Goal: Information Seeking & Learning: Compare options

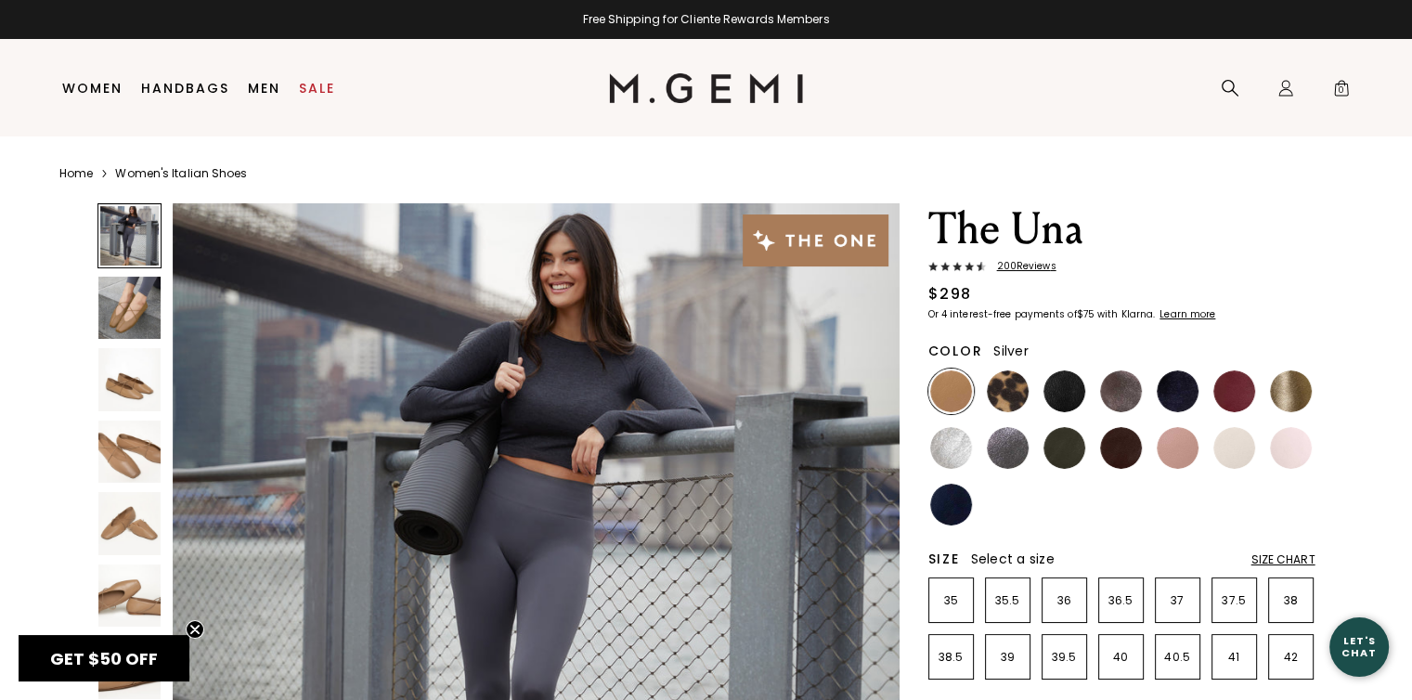
click at [942, 444] on img at bounding box center [951, 448] width 42 height 42
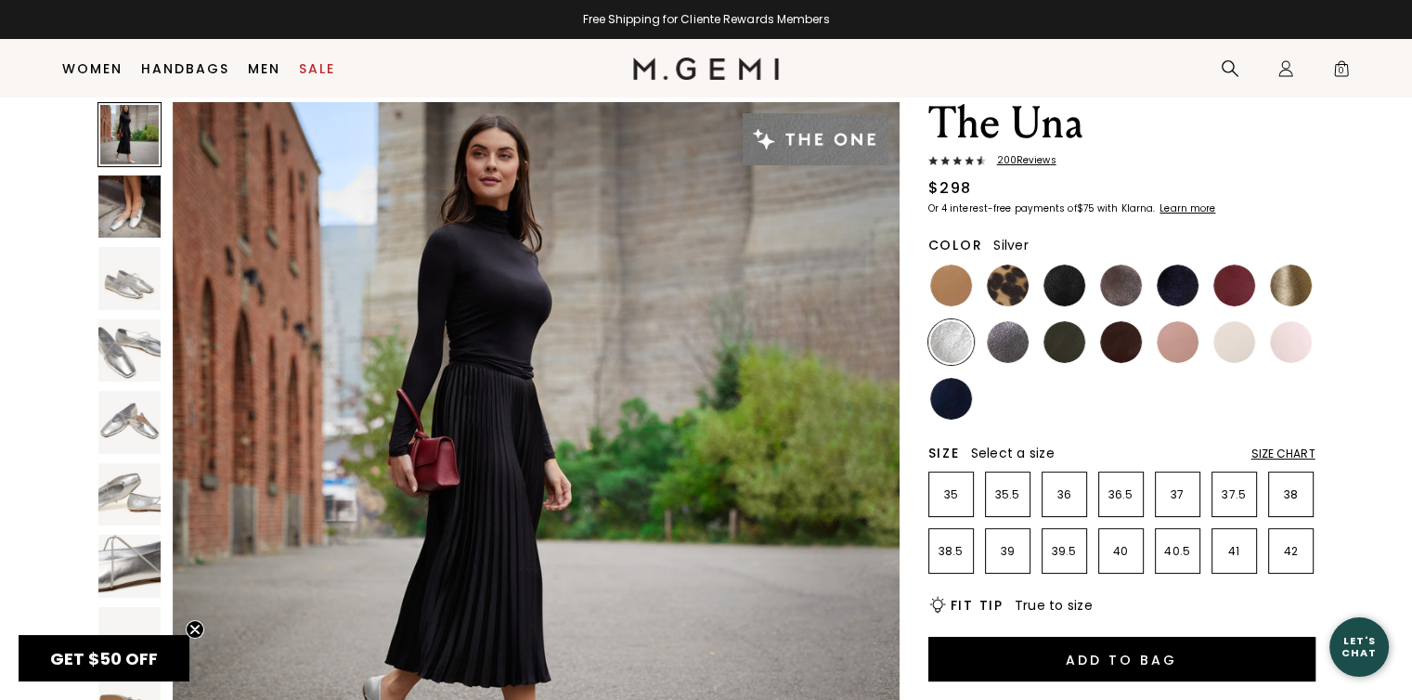
scroll to position [33, 0]
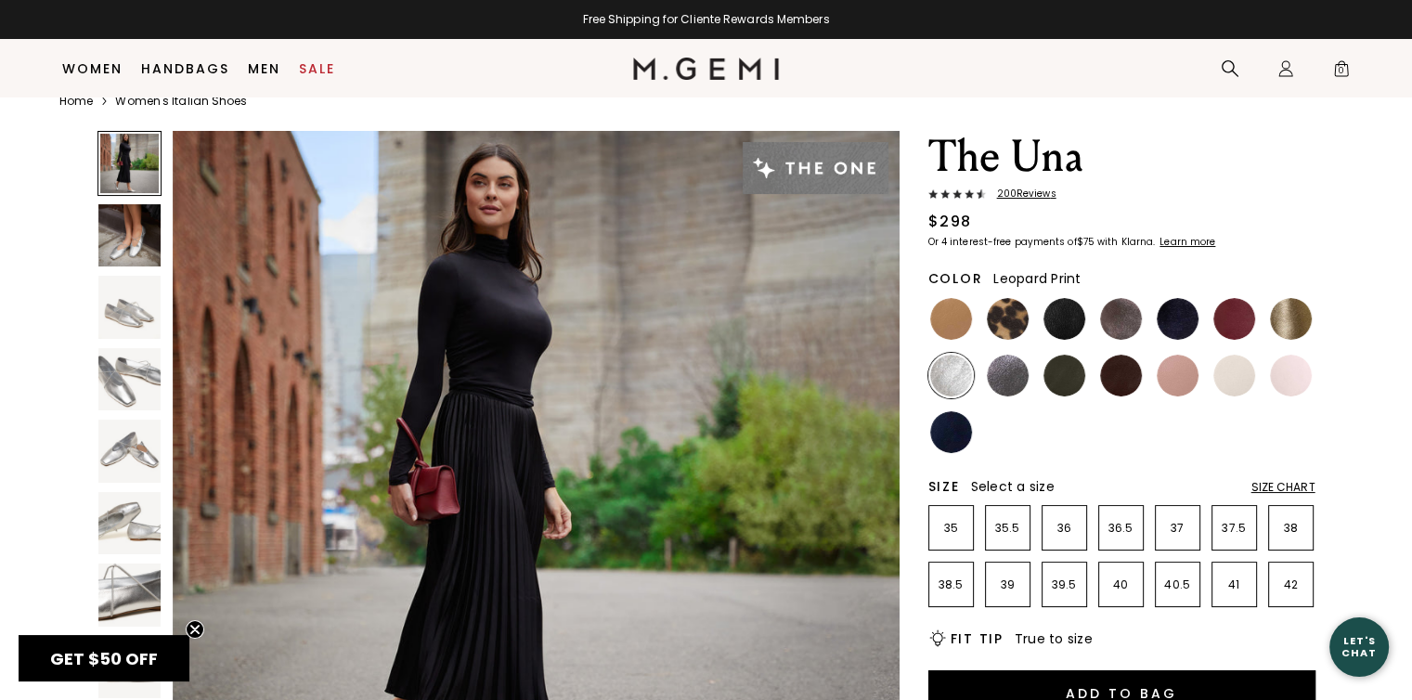
click at [1013, 317] on img at bounding box center [1008, 319] width 42 height 42
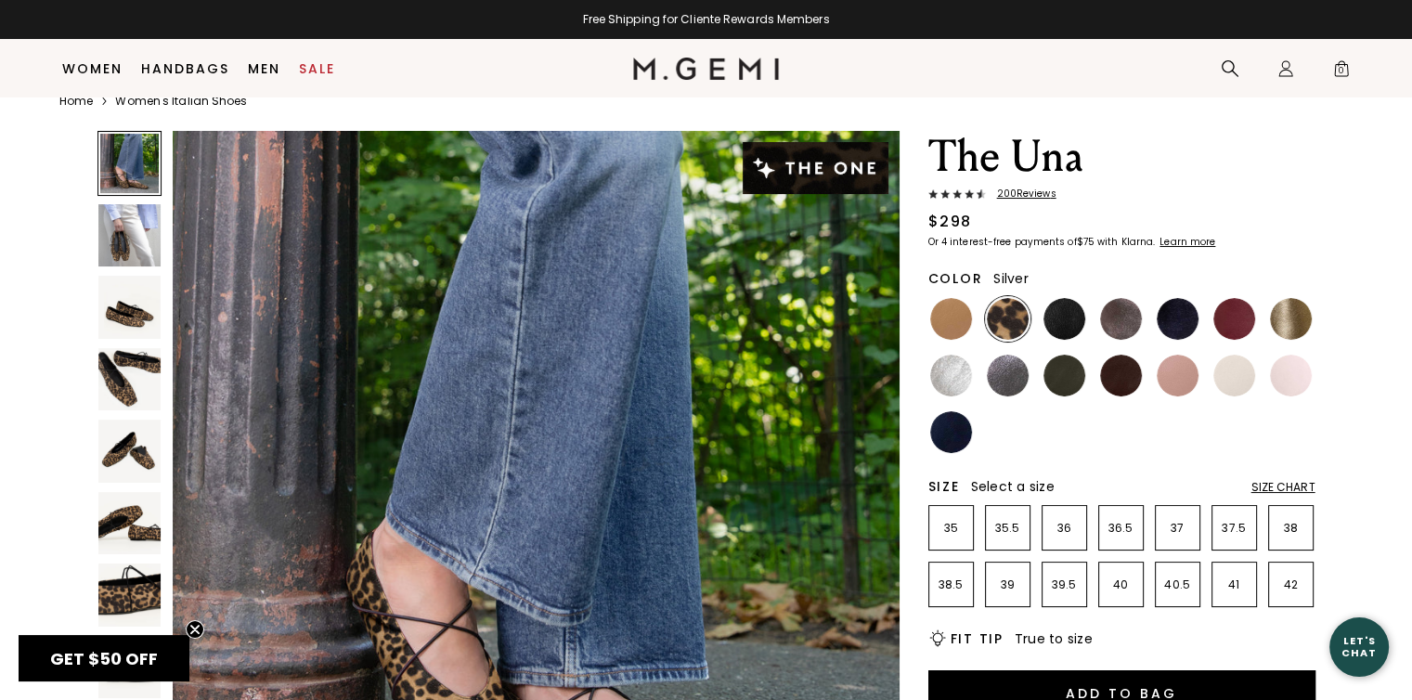
click at [949, 374] on img at bounding box center [951, 376] width 42 height 42
